Goal: Ask a question

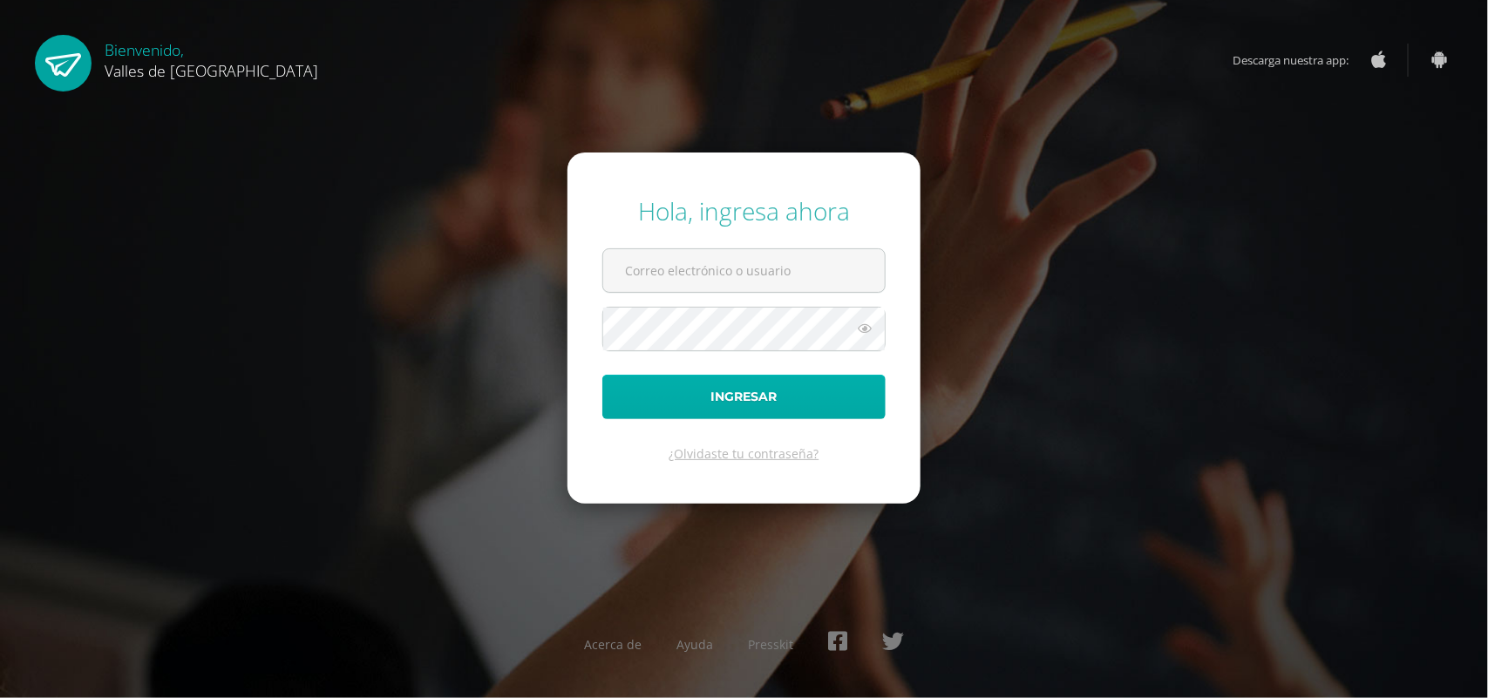
type input "[EMAIL_ADDRESS][DOMAIN_NAME]"
click at [842, 388] on button "Ingresar" at bounding box center [743, 397] width 283 height 44
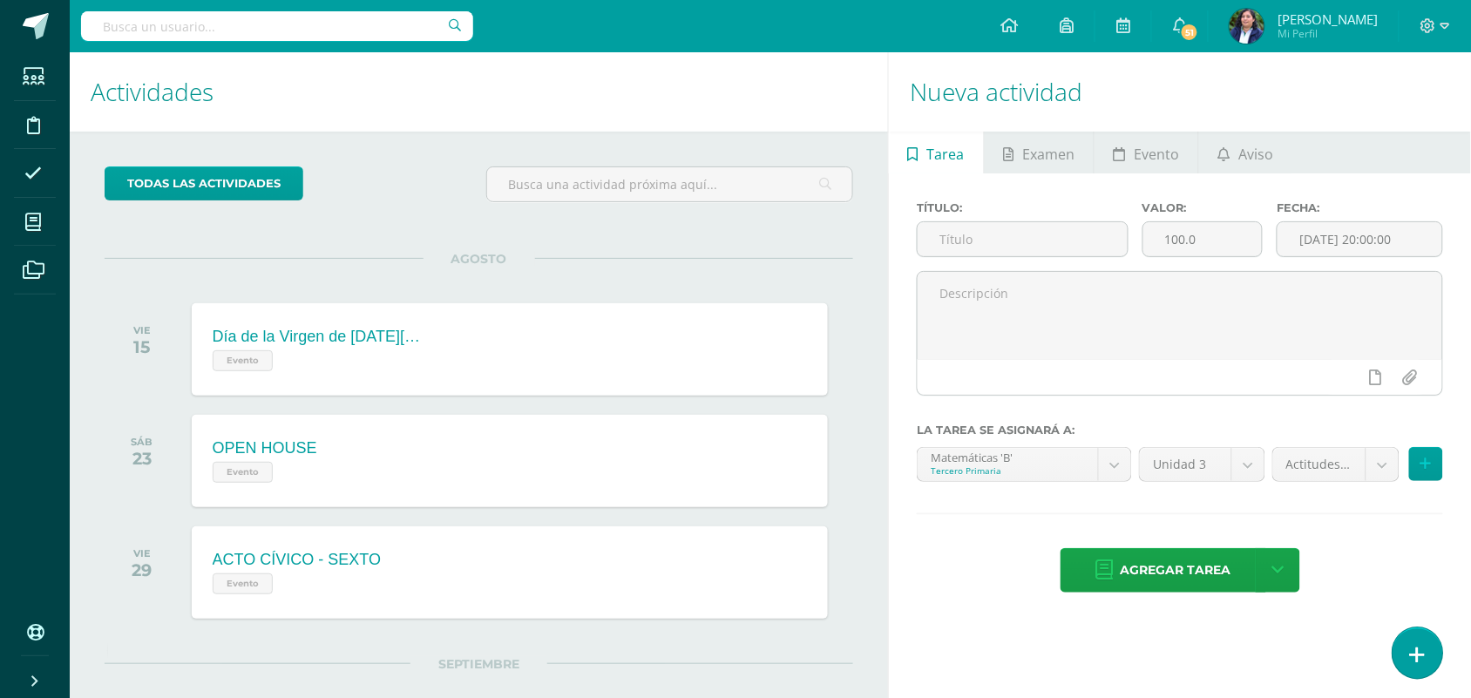
click at [1410, 647] on icon at bounding box center [1418, 655] width 16 height 20
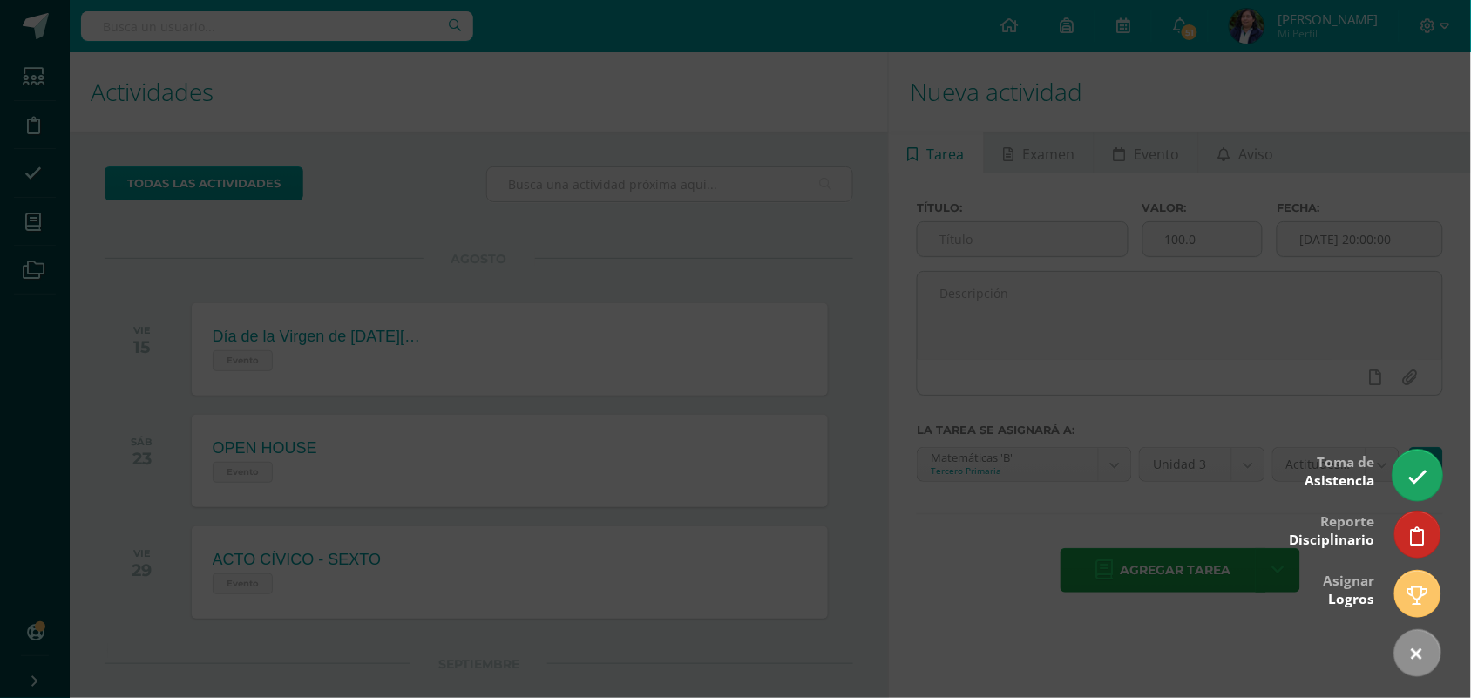
click at [1406, 485] on link at bounding box center [1418, 475] width 50 height 51
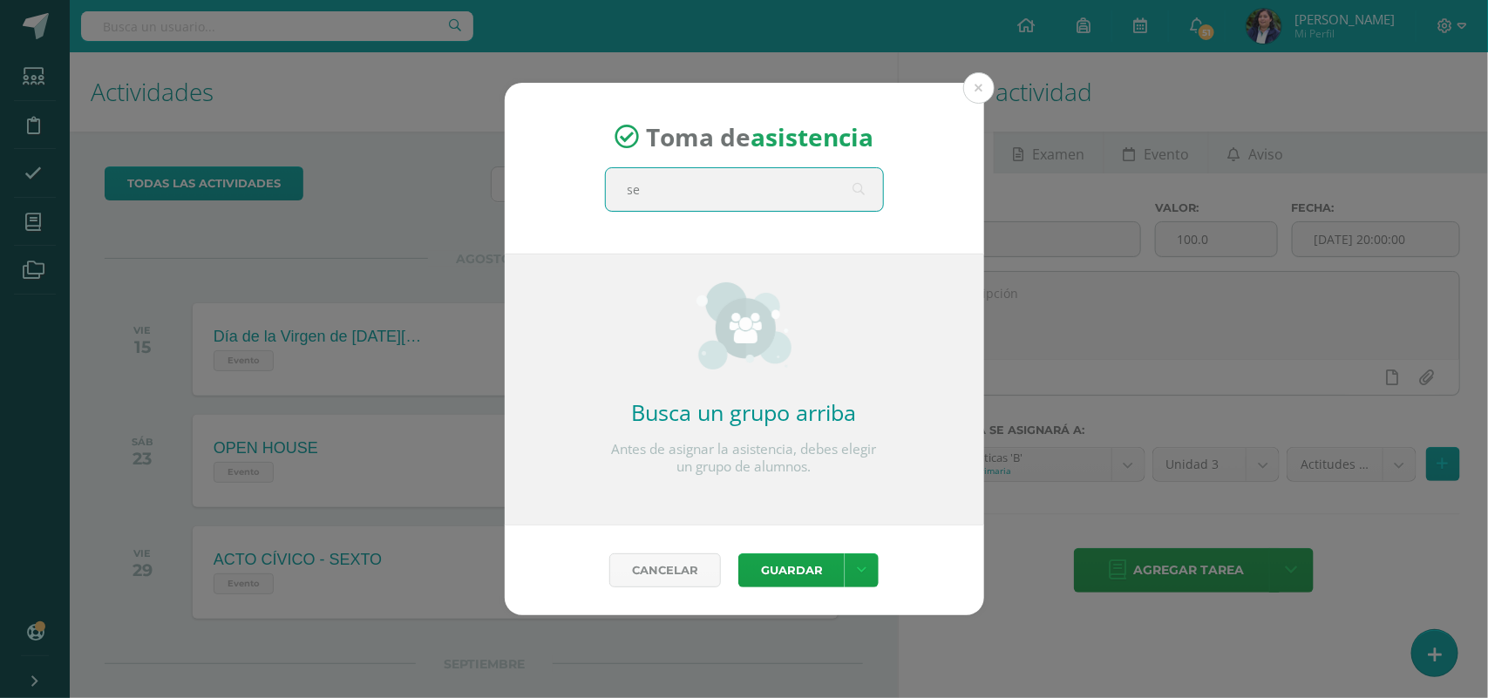
type input "sex"
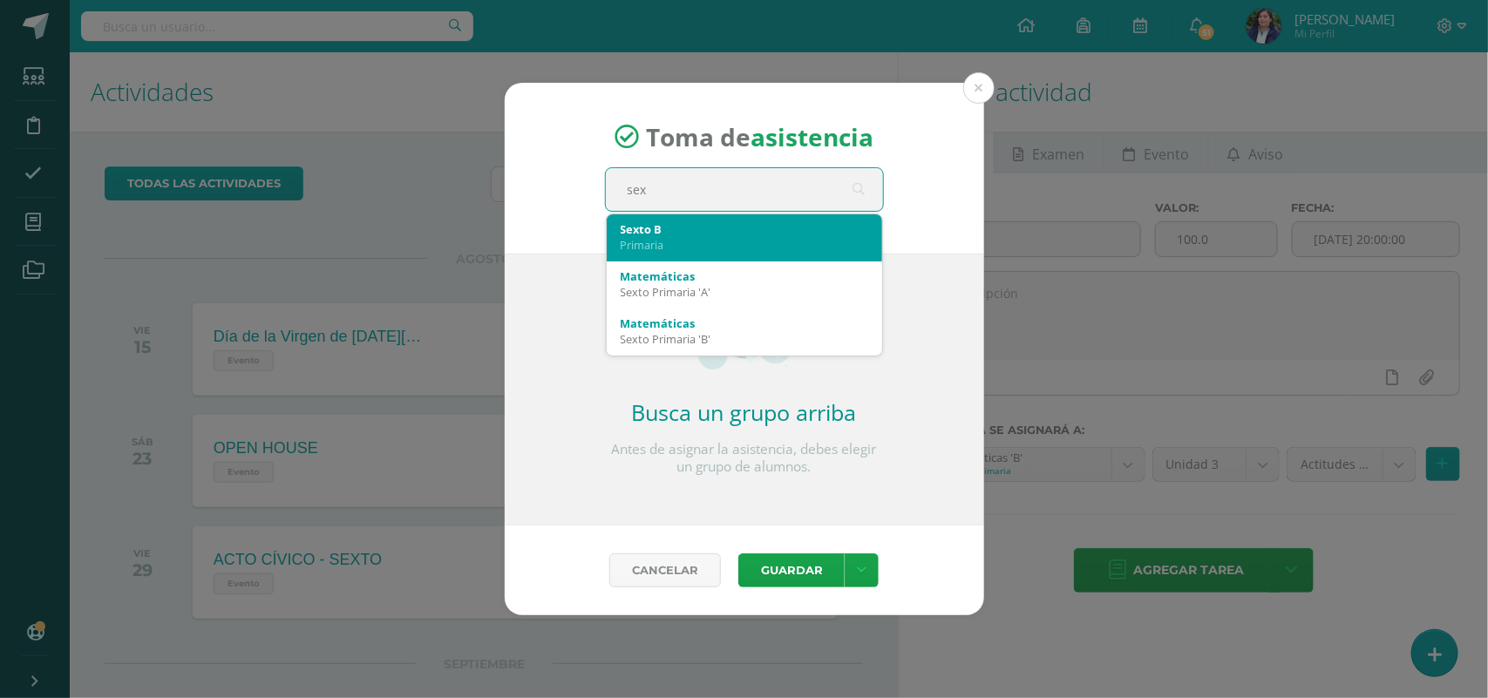
click at [765, 246] on div "Primaria" at bounding box center [745, 245] width 248 height 16
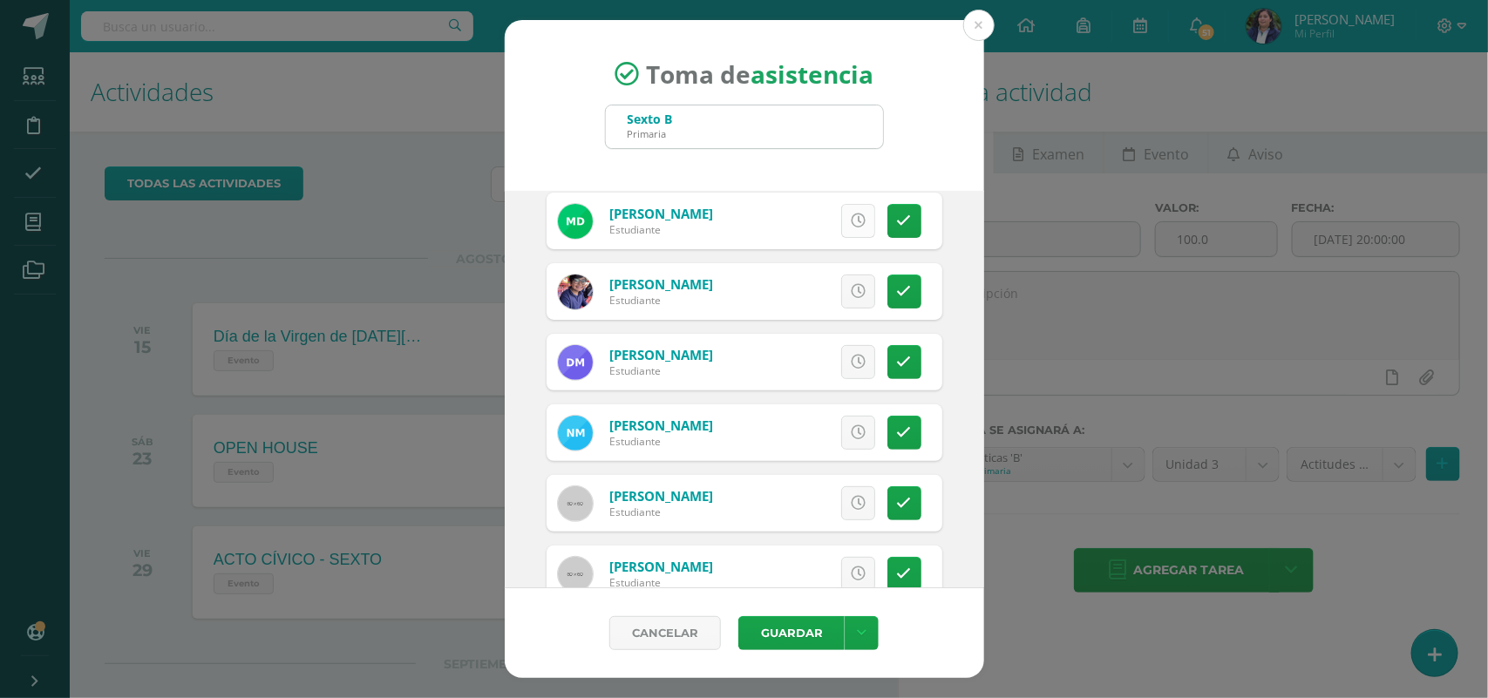
scroll to position [327, 0]
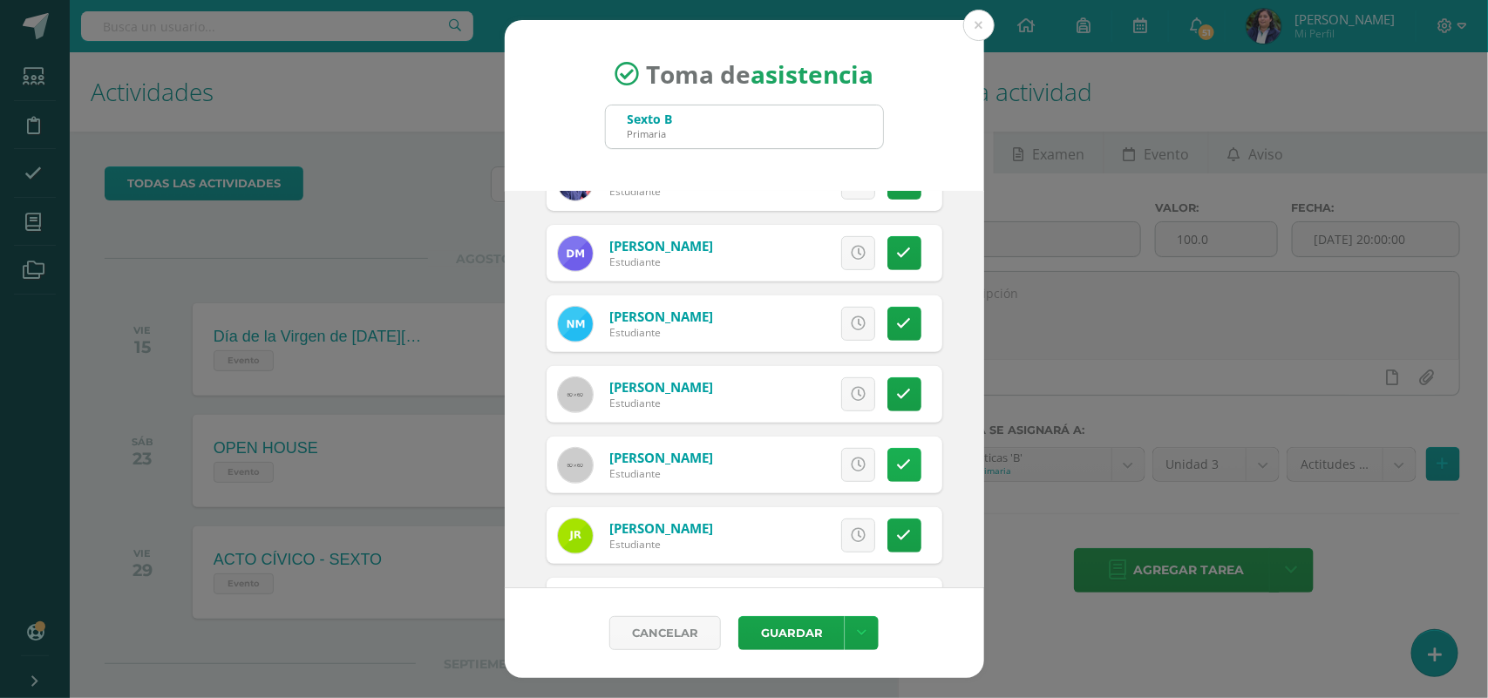
click at [897, 465] on icon at bounding box center [904, 465] width 15 height 15
click at [812, 634] on button "Guardar" at bounding box center [791, 633] width 106 height 34
